Goal: Find specific page/section: Find specific page/section

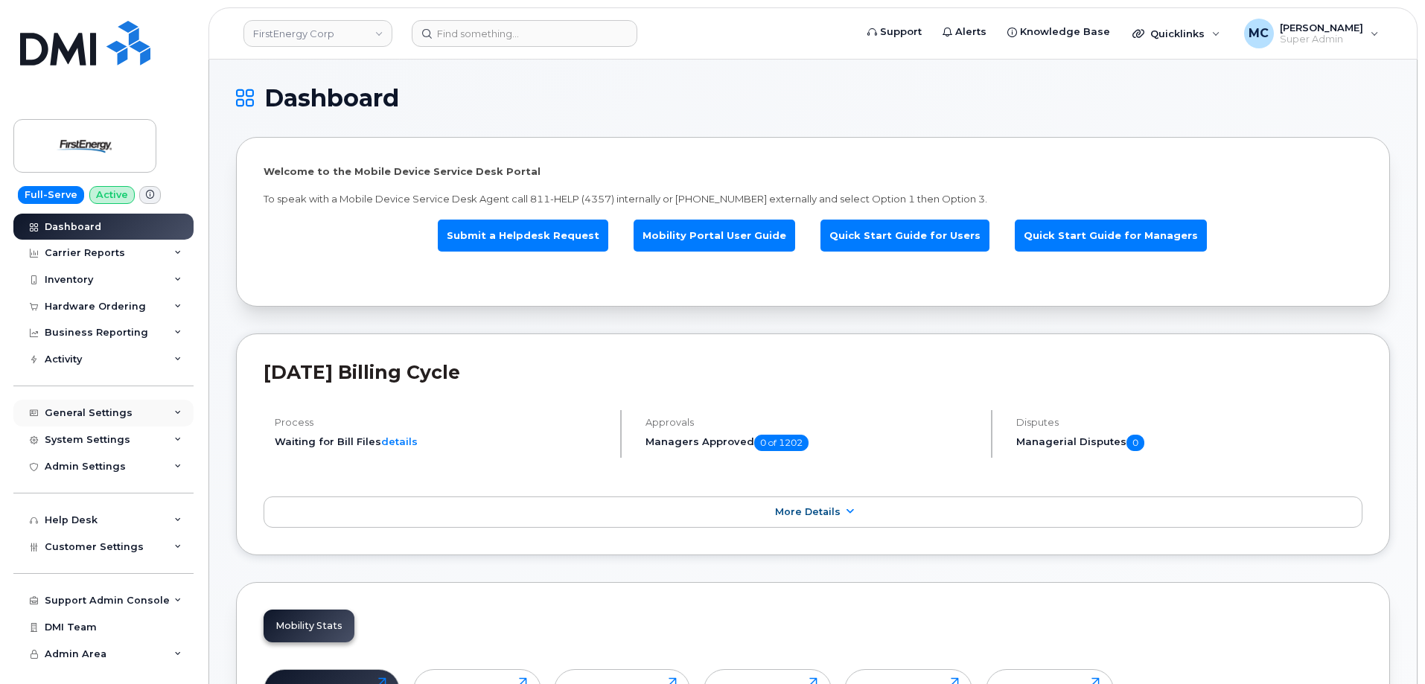
click at [115, 410] on div "General Settings" at bounding box center [89, 413] width 88 height 12
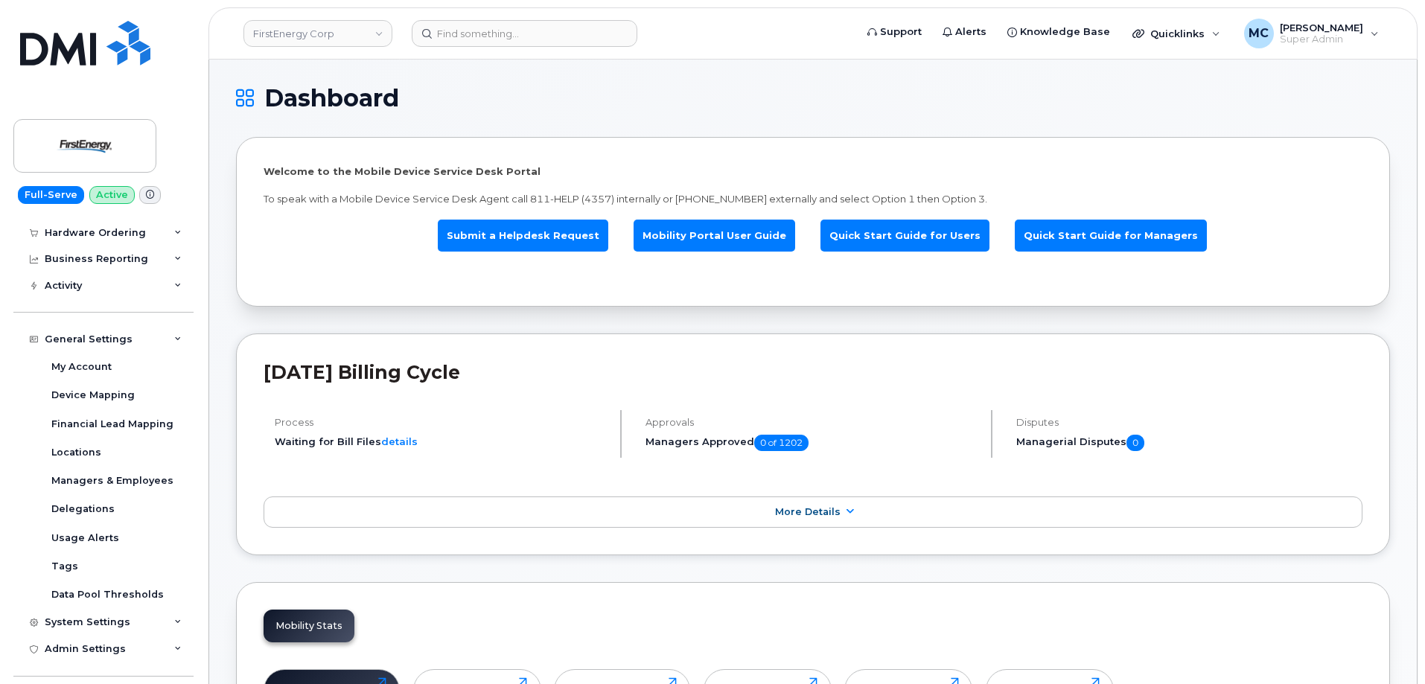
scroll to position [79, 0]
click at [92, 331] on div "General Settings" at bounding box center [89, 334] width 88 height 12
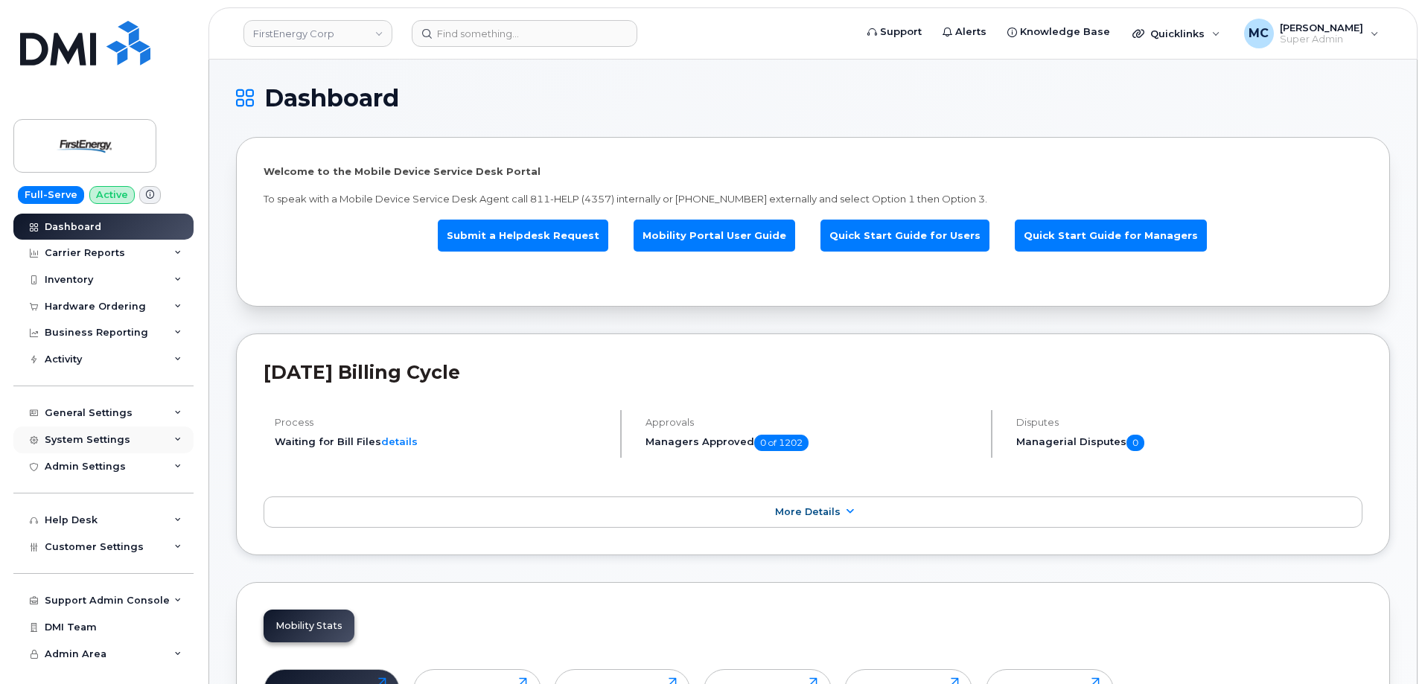
click at [95, 447] on div "System Settings" at bounding box center [103, 440] width 180 height 27
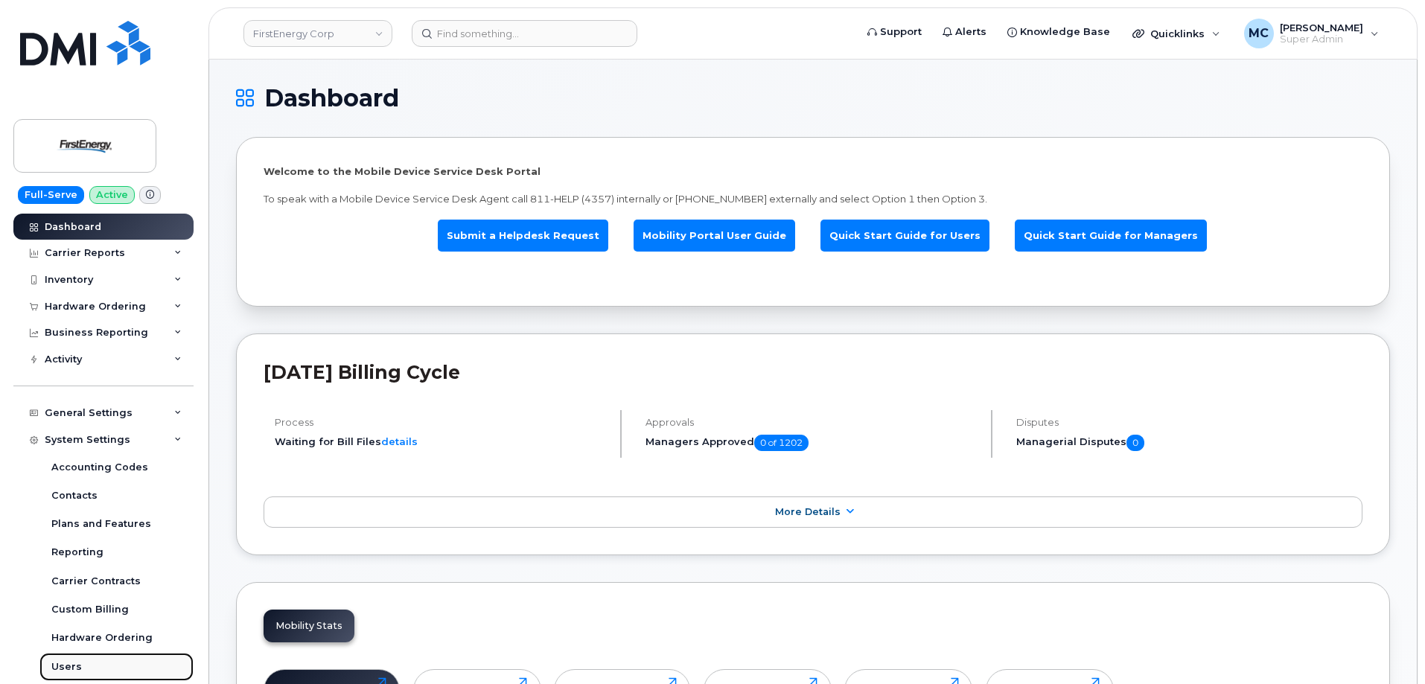
click at [75, 666] on div "Users" at bounding box center [66, 667] width 31 height 13
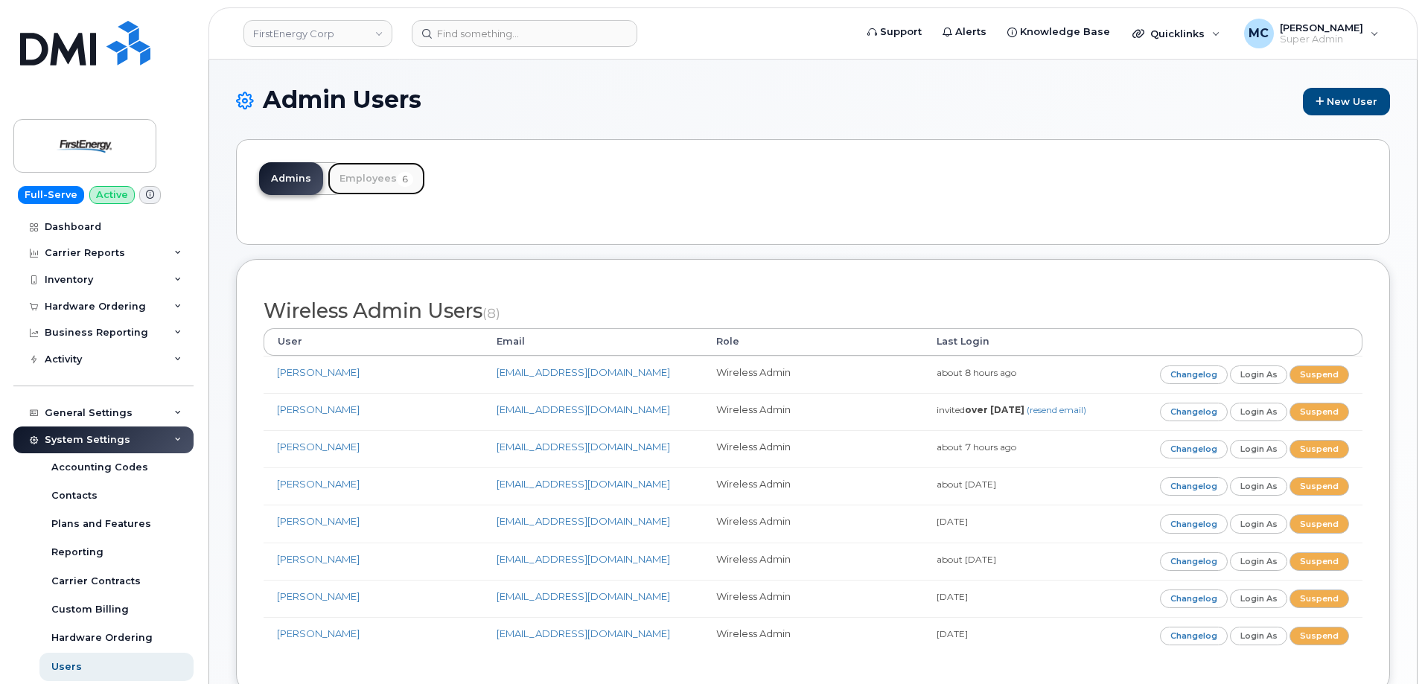
click at [383, 188] on link "Employees 6" at bounding box center [377, 178] width 98 height 33
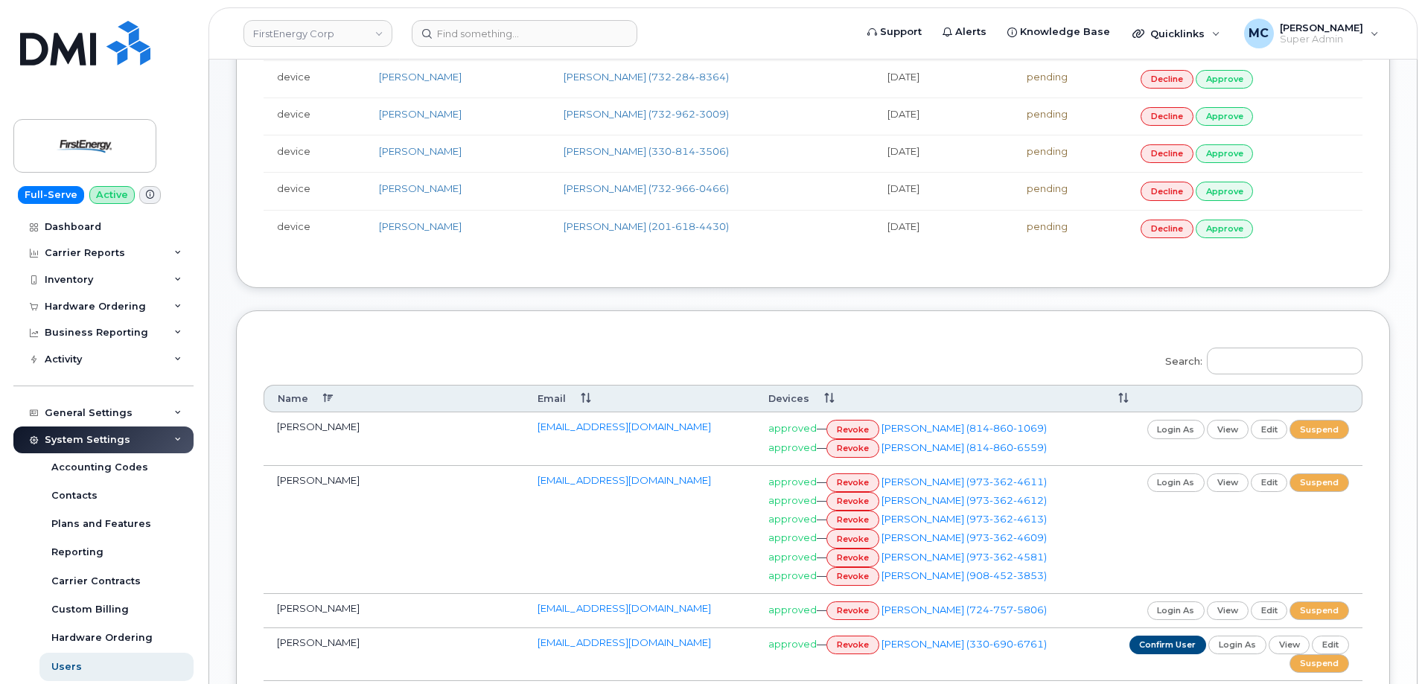
scroll to position [334, 0]
click at [1297, 349] on input "Search:" at bounding box center [1285, 360] width 156 height 27
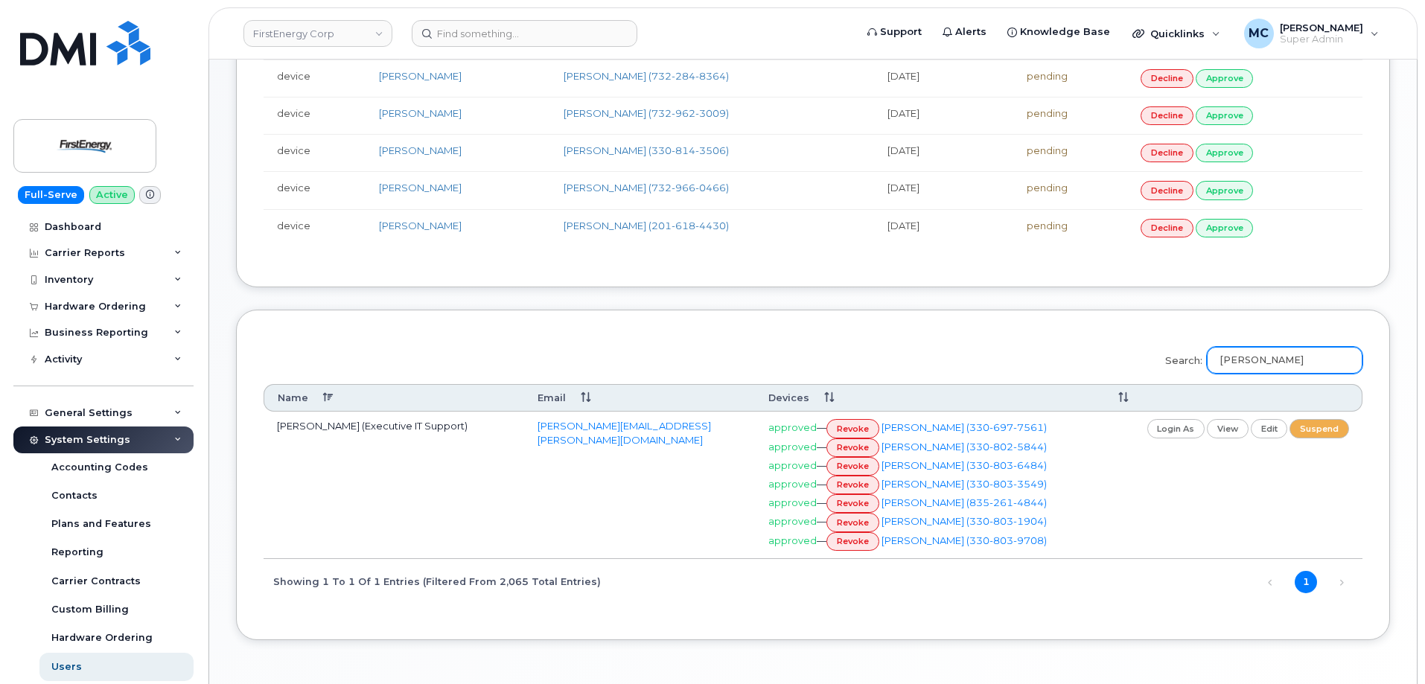
type input "mack c stephens"
click at [460, 485] on td "Stephens, Mack (Executive IT Support)" at bounding box center [394, 485] width 261 height 147
